Goal: Check status: Check status

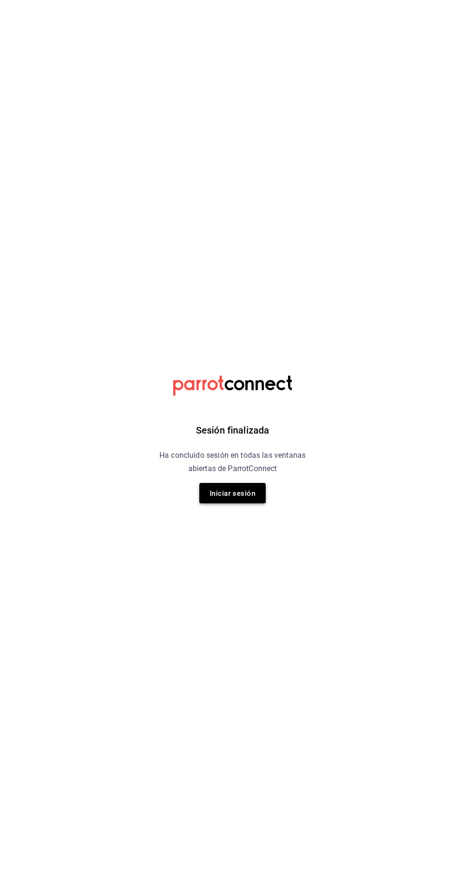
click at [259, 501] on button "Iniciar sesión" at bounding box center [232, 493] width 66 height 20
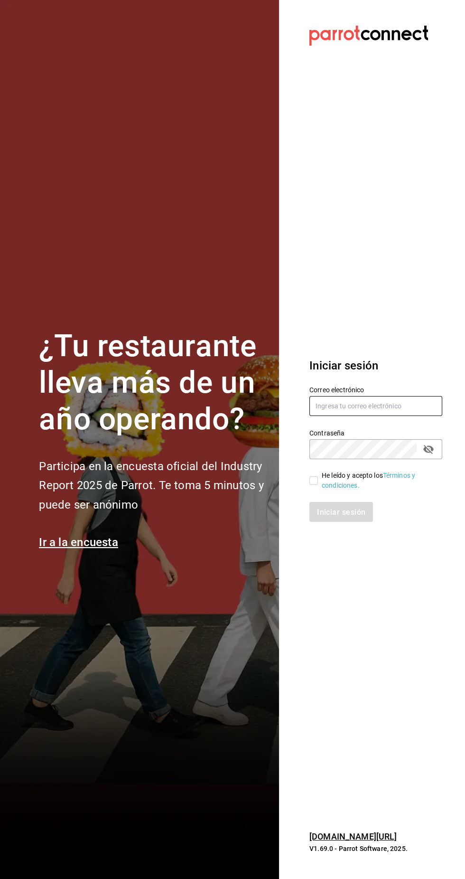
click at [359, 416] on input "text" at bounding box center [376, 406] width 133 height 20
type input "josuecarranza94@bmr.com"
click at [313, 485] on input "He leído y acepto los Términos y condiciones." at bounding box center [314, 480] width 9 height 9
checkbox input "true"
click at [350, 516] on font "Iniciar sesión" at bounding box center [342, 511] width 48 height 9
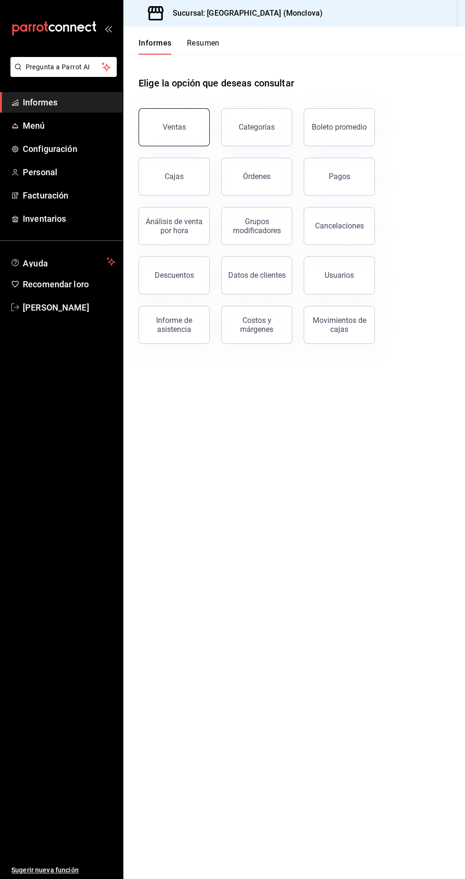
click at [190, 114] on button "Ventas" at bounding box center [174, 127] width 71 height 38
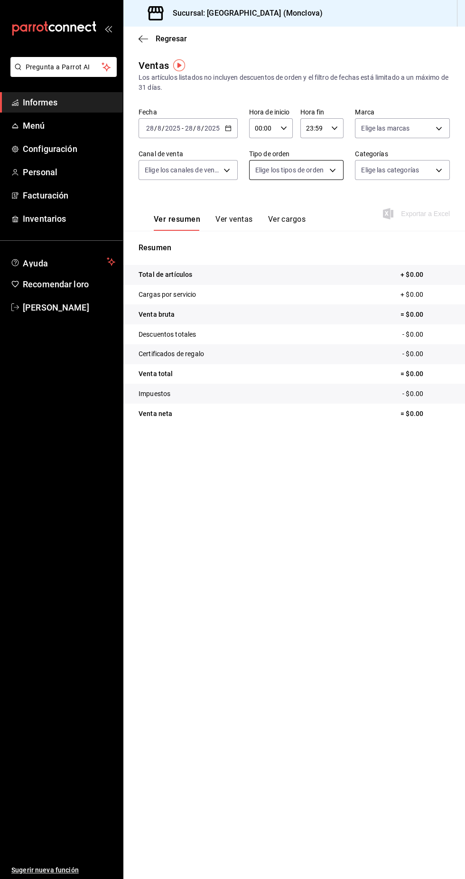
click at [293, 165] on body "Pregunta a Parrot AI Informes Menú Configuración Personal Facturación Inventari…" at bounding box center [232, 439] width 465 height 879
click at [313, 234] on span "Para Llevar" at bounding box center [306, 239] width 65 height 10
type input "85228e7a-0cc9-4b4d-8f4d-d065e8915bde"
checkbox input "true"
click at [330, 264] on font "Servicio a domicilio" at bounding box center [302, 260] width 57 height 8
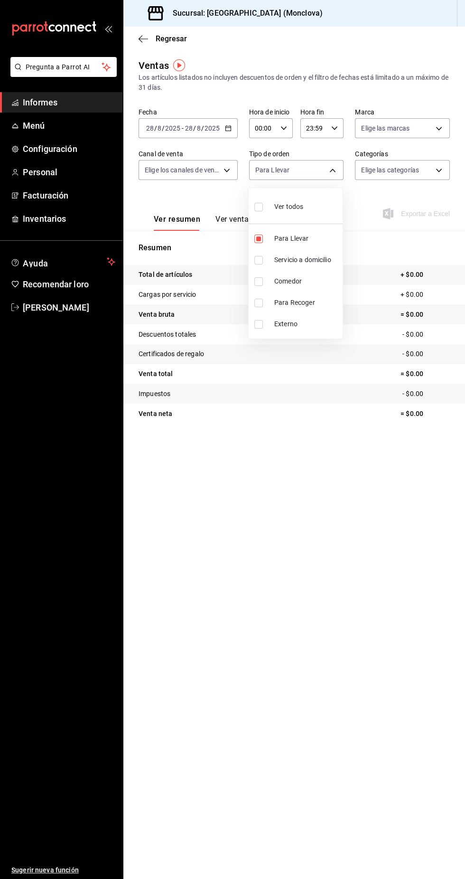
type input "85228e7a-0cc9-4b4d-8f4d-d065e8915bde,3a3dfd45-f2a6-443b-9b6e-2023d6b699b8"
checkbox input "true"
click at [331, 298] on span "Para Recoger" at bounding box center [306, 303] width 65 height 10
type input "85228e7a-0cc9-4b4d-8f4d-d065e8915bde,3a3dfd45-f2a6-443b-9b6e-2023d6b699b8,8682c…"
checkbox input "true"
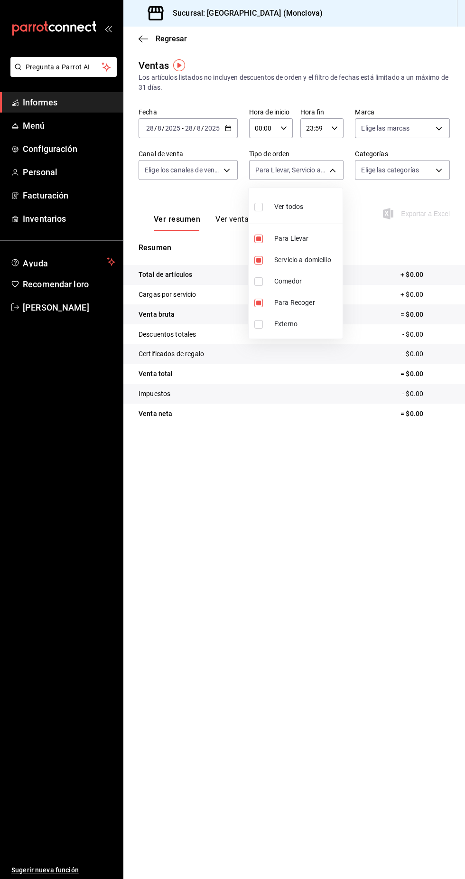
click at [200, 170] on div at bounding box center [232, 439] width 465 height 879
click at [209, 170] on body "Pregunta a Parrot AI Informes Menú Configuración Personal Facturación Inventari…" at bounding box center [232, 439] width 465 height 879
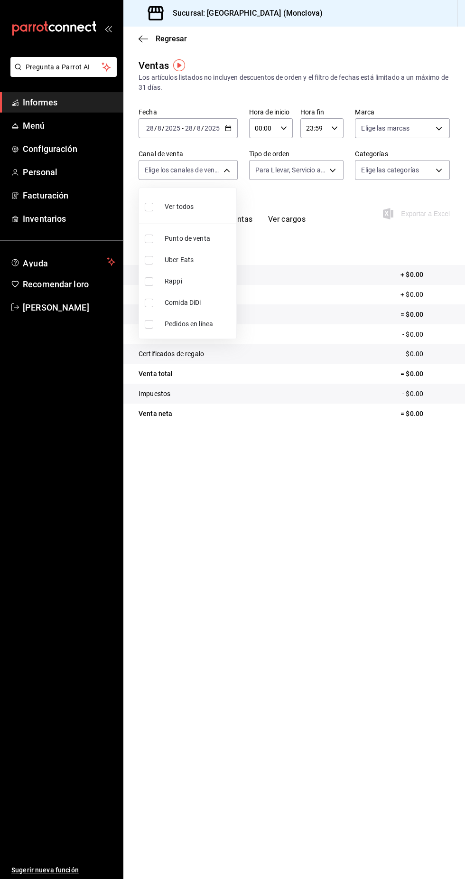
click at [364, 463] on div at bounding box center [232, 439] width 465 height 879
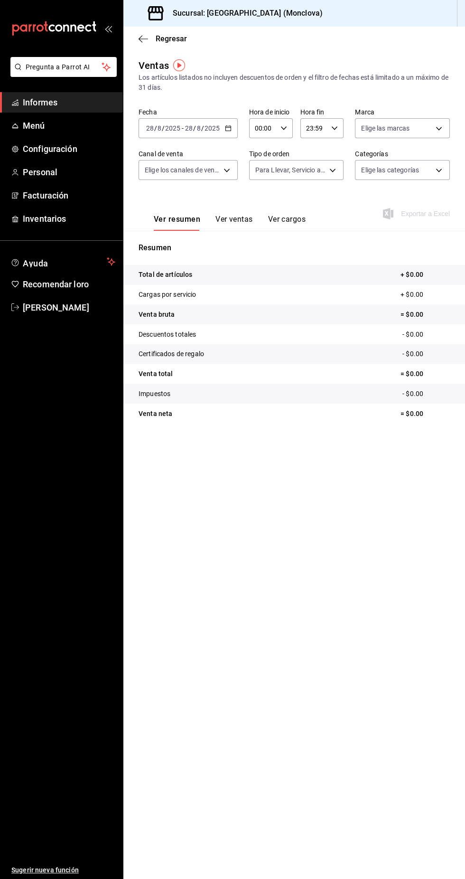
click at [227, 128] on icon "button" at bounding box center [228, 128] width 7 height 7
click at [199, 179] on span "Ayer" at bounding box center [184, 178] width 74 height 10
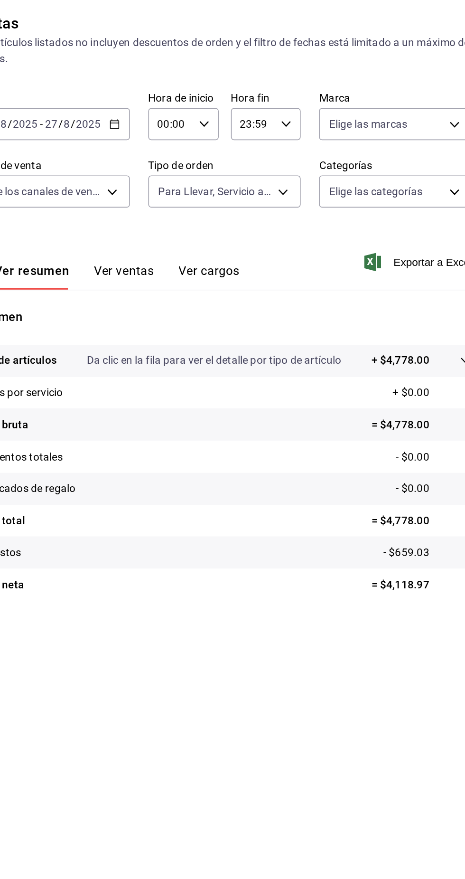
scroll to position [26, 0]
